Goal: Information Seeking & Learning: Check status

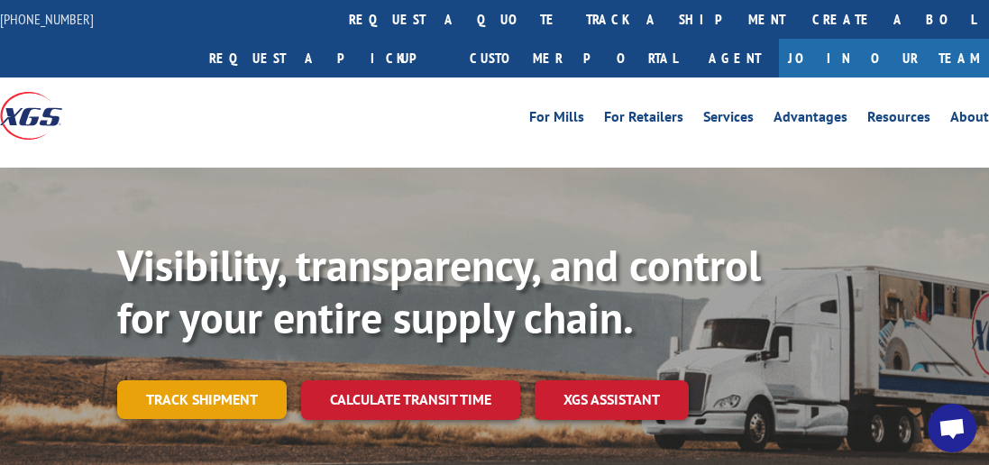
scroll to position [245, 0]
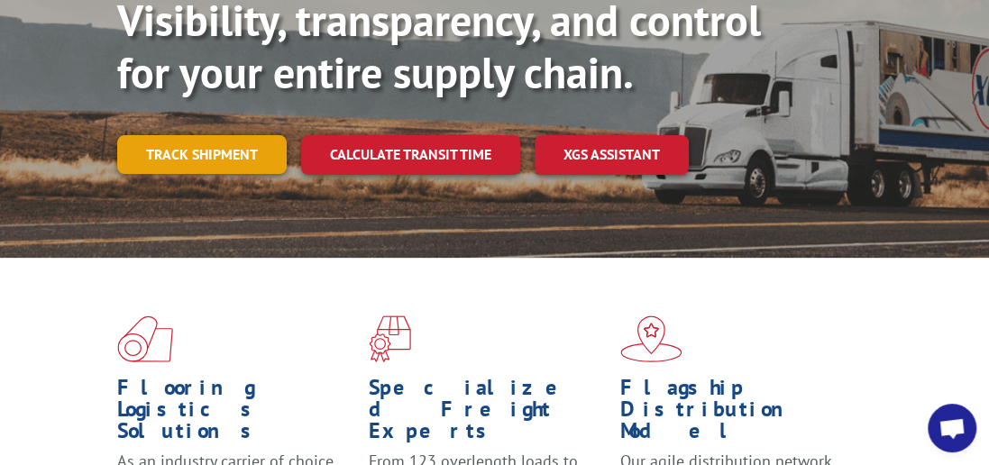
click at [185, 135] on link "Track shipment" at bounding box center [202, 154] width 170 height 38
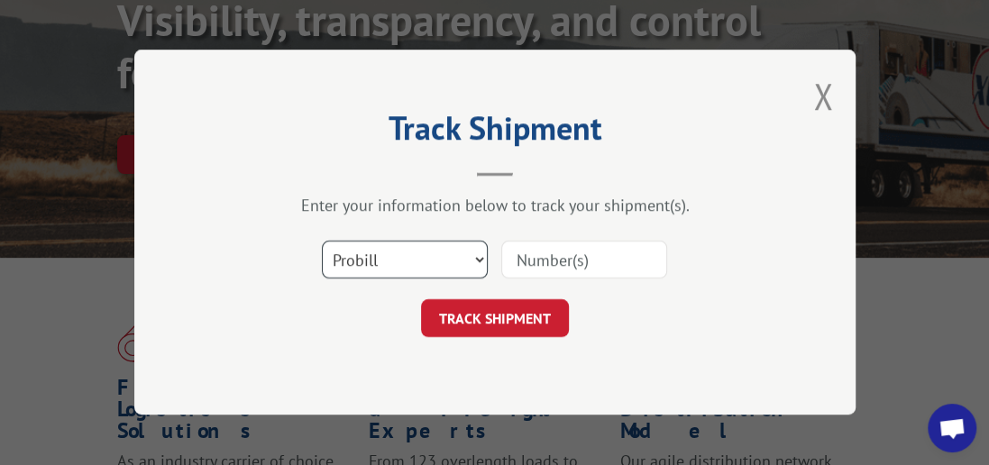
click at [477, 257] on select "Select category... Probill BOL PO" at bounding box center [405, 261] width 166 height 38
select select "bol"
click at [322, 242] on select "Select category... Probill BOL PO" at bounding box center [405, 261] width 166 height 38
click at [549, 254] on input at bounding box center [584, 261] width 166 height 38
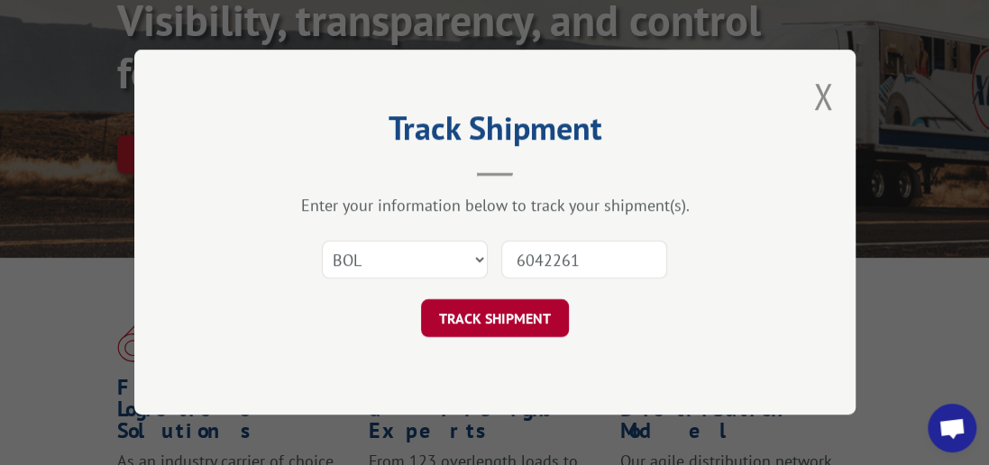
type input "6042261"
click at [503, 312] on button "TRACK SHIPMENT" at bounding box center [495, 319] width 148 height 38
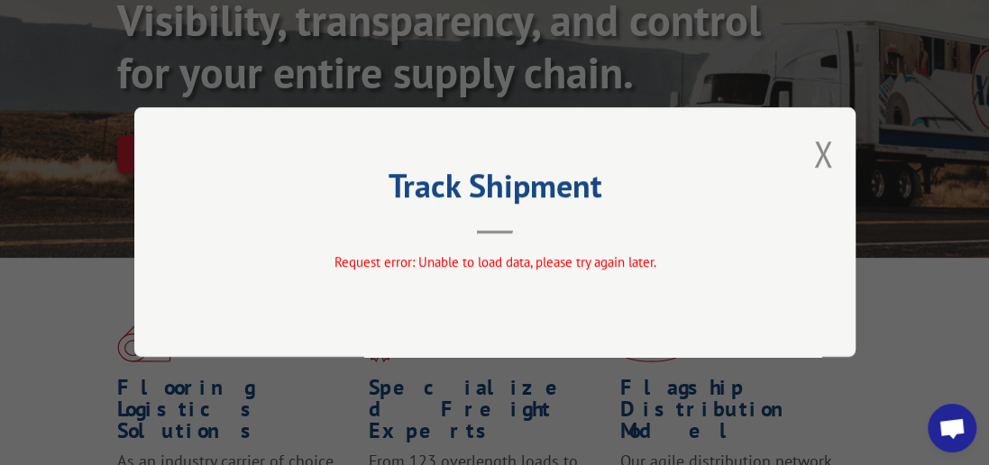
click at [894, 290] on div "Track Shipment Request error: Unable to load data, please try again later." at bounding box center [494, 232] width 989 height 465
click at [825, 152] on button "Close modal" at bounding box center [823, 154] width 20 height 48
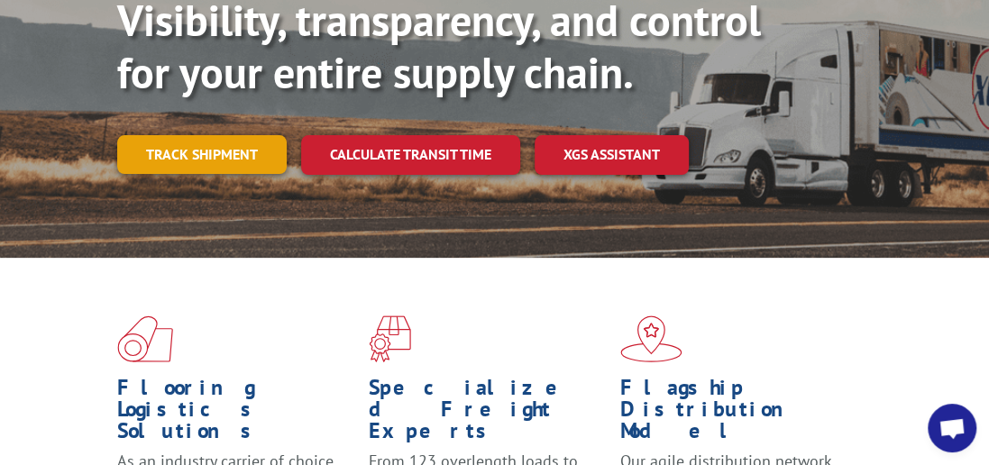
click at [142, 135] on link "Track shipment" at bounding box center [202, 154] width 170 height 38
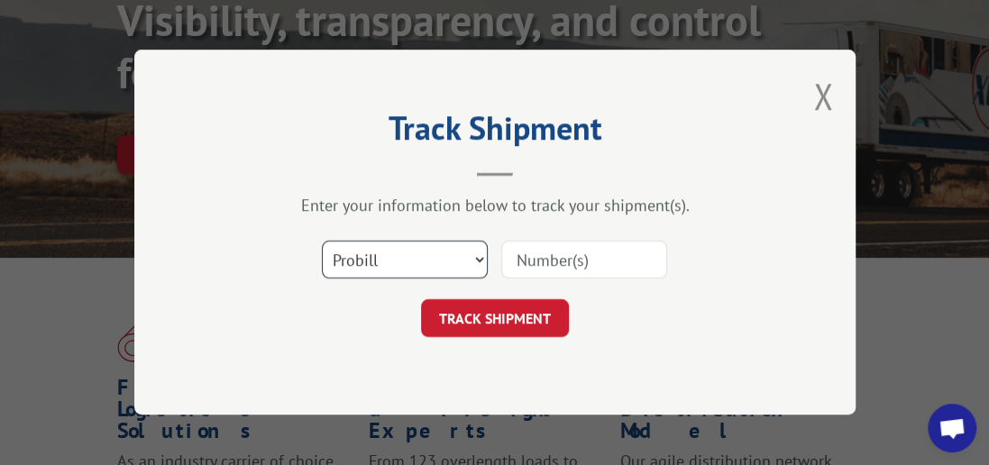
drag, startPoint x: 478, startPoint y: 261, endPoint x: 466, endPoint y: 266, distance: 12.9
click at [478, 261] on select "Select category... Probill BOL PO" at bounding box center [405, 261] width 166 height 38
select select "bol"
click at [322, 242] on select "Select category... Probill BOL PO" at bounding box center [405, 261] width 166 height 38
click at [560, 259] on input at bounding box center [584, 261] width 166 height 38
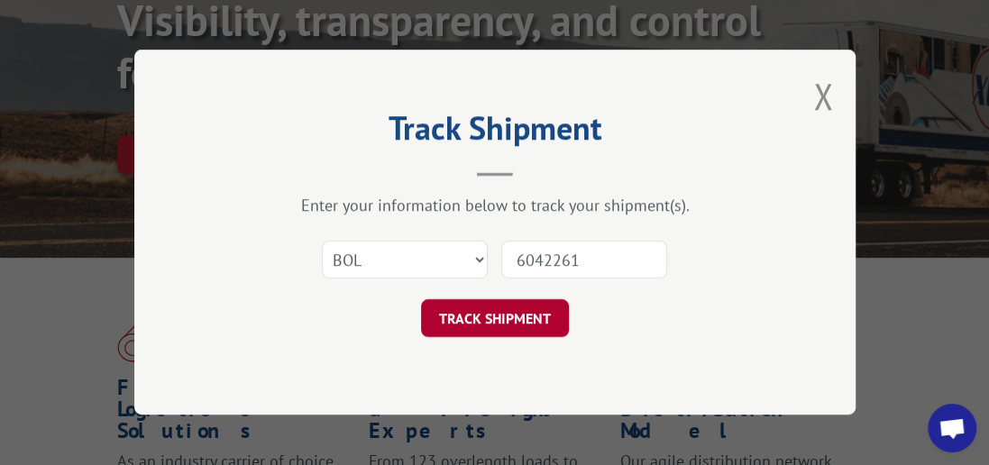
type input "6042261"
click at [497, 322] on button "TRACK SHIPMENT" at bounding box center [495, 319] width 148 height 38
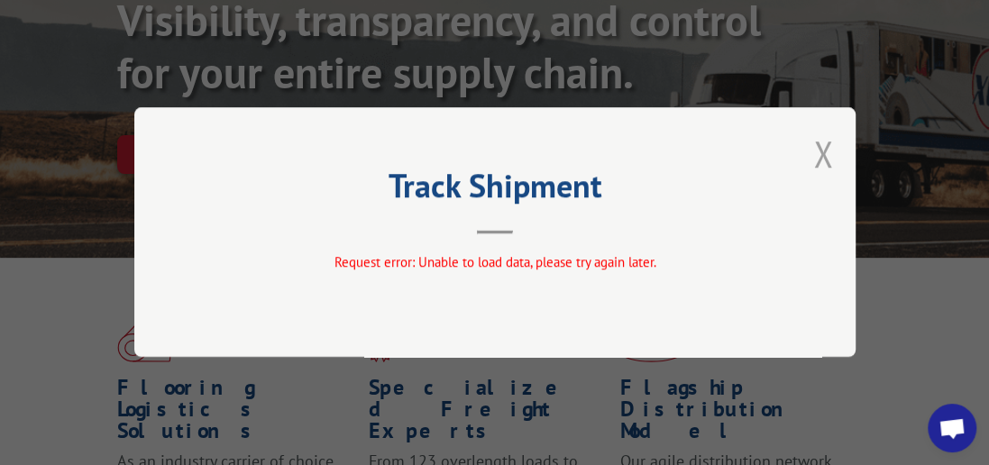
click at [829, 151] on button "Close modal" at bounding box center [823, 154] width 20 height 48
